Goal: Book appointment/travel/reservation

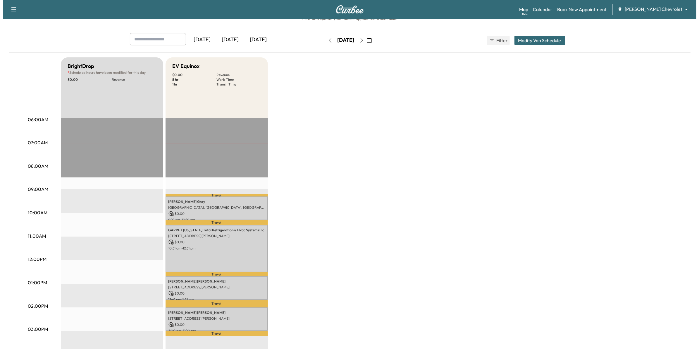
scroll to position [37, 0]
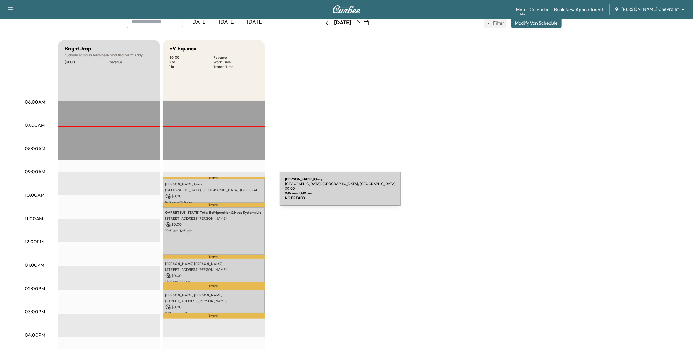
click at [236, 193] on p "$ 0.00" at bounding box center [214, 195] width 97 height 5
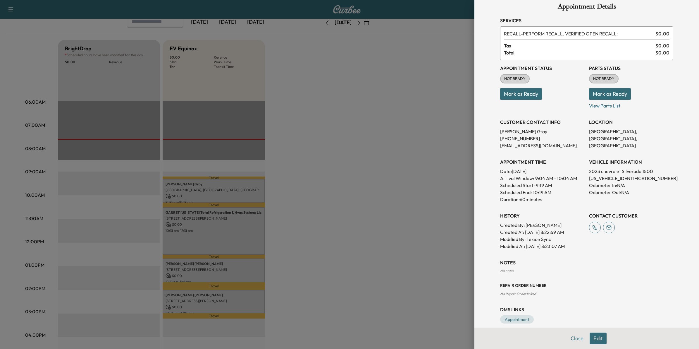
scroll to position [16, 0]
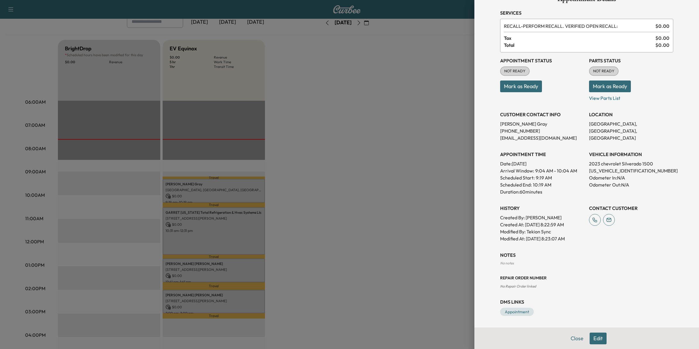
click at [598, 337] on button "Edit" at bounding box center [598, 338] width 17 height 12
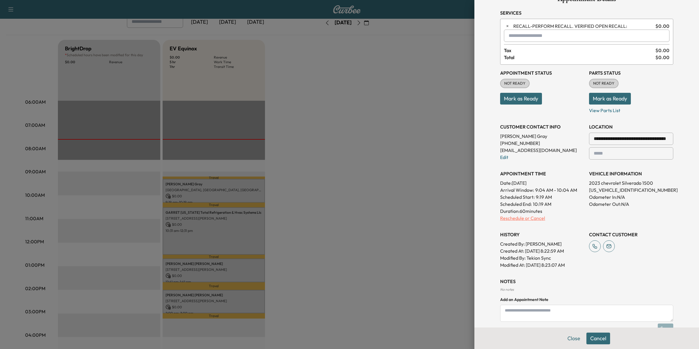
click at [514, 218] on p "Reschedule or Cancel" at bounding box center [542, 217] width 84 height 7
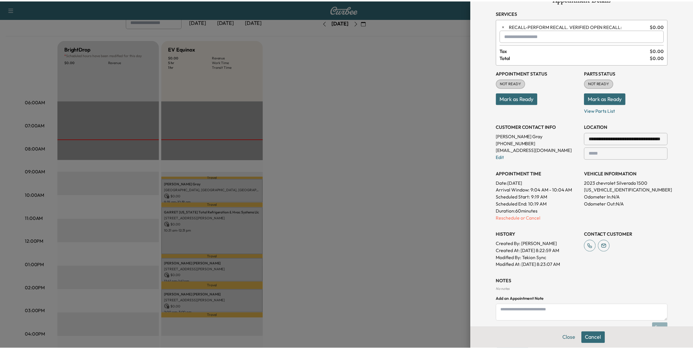
scroll to position [0, 0]
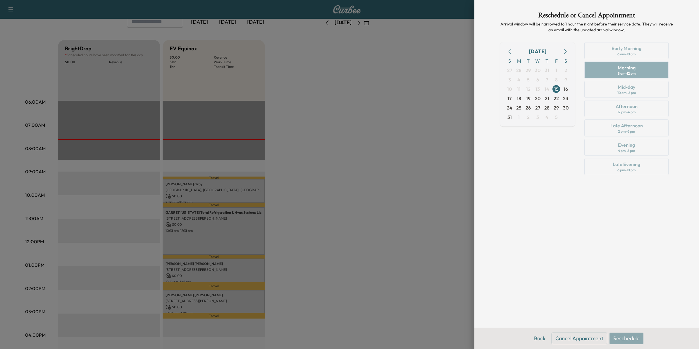
click at [580, 339] on button "Cancel Appointment" at bounding box center [580, 338] width 56 height 12
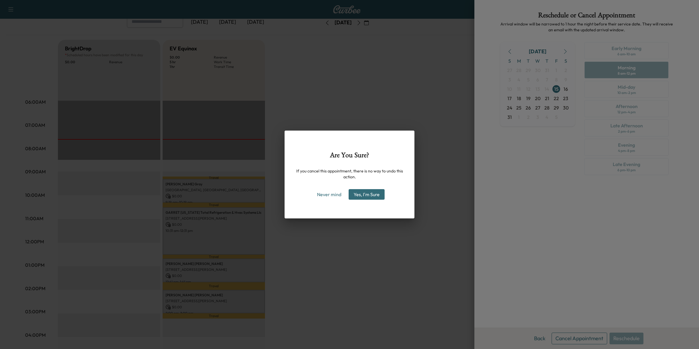
click at [368, 192] on button "Yes, I'm Sure" at bounding box center [367, 194] width 36 height 11
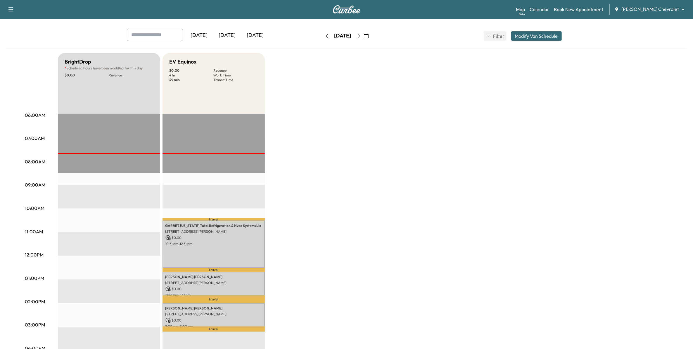
scroll to position [37, 0]
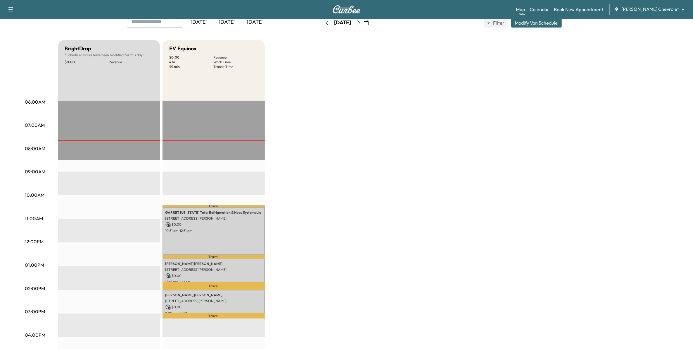
click at [369, 23] on icon "button" at bounding box center [366, 22] width 5 height 5
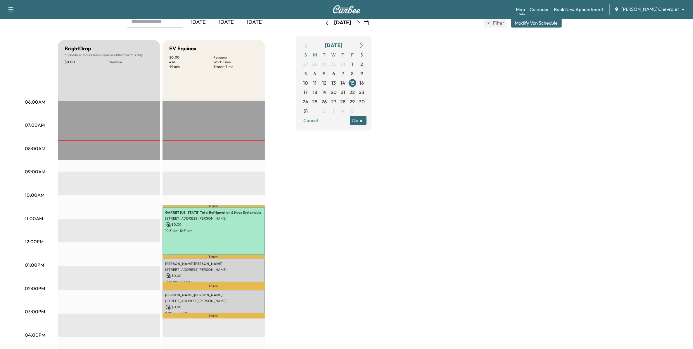
click at [484, 158] on div "BrightDrop * Scheduled hours have been modified for this day $ 0.00 Revenue EST…" at bounding box center [363, 259] width 611 height 439
click at [367, 122] on button "Done" at bounding box center [358, 120] width 17 height 9
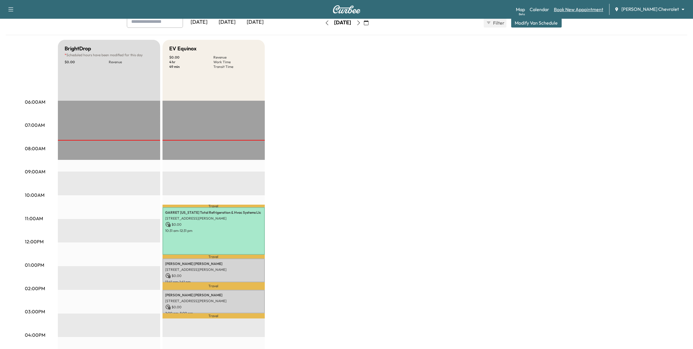
click at [595, 11] on link "Book New Appointment" at bounding box center [578, 9] width 49 height 7
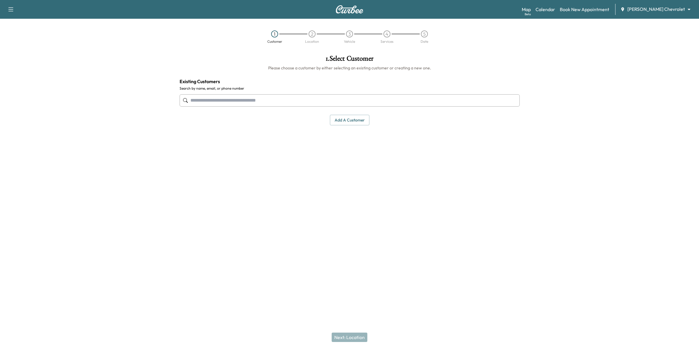
click at [279, 98] on input "text" at bounding box center [350, 100] width 340 height 12
click at [497, 138] on button "Select" at bounding box center [500, 137] width 20 height 11
type input "**********"
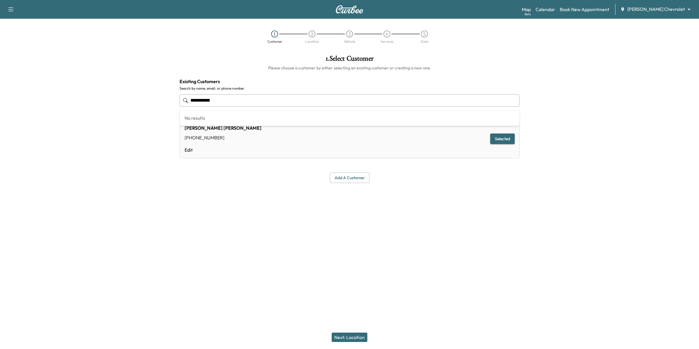
drag, startPoint x: 253, startPoint y: 103, endPoint x: 145, endPoint y: 102, distance: 107.6
click at [145, 102] on div "**********" at bounding box center [349, 137] width 699 height 174
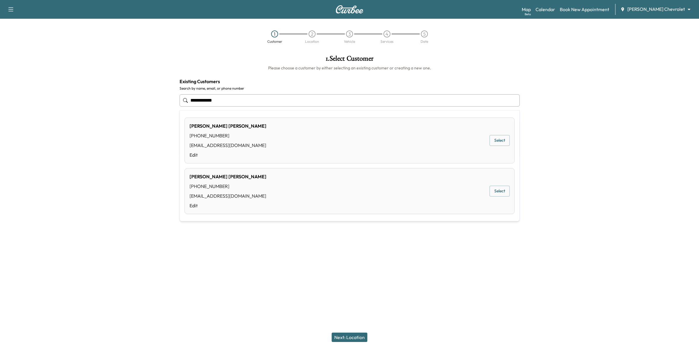
click at [503, 187] on button "Select" at bounding box center [500, 191] width 20 height 11
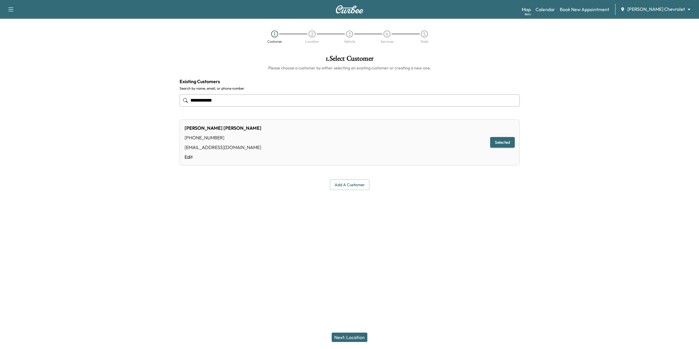
type input "**********"
click at [363, 334] on button "Next: Location" at bounding box center [350, 336] width 36 height 9
